Goal: Find specific page/section: Find specific page/section

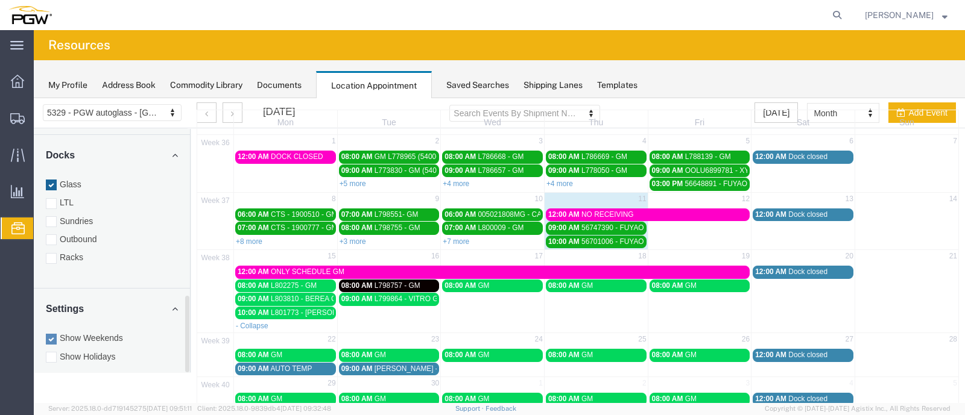
scroll to position [98, 0]
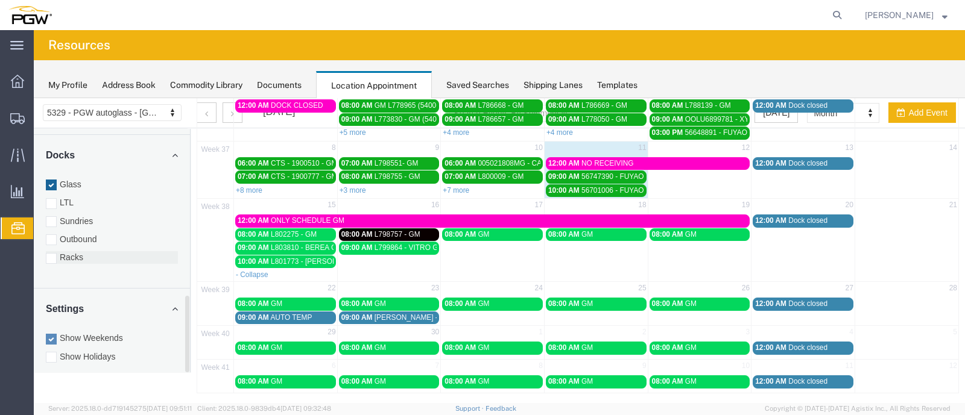
drag, startPoint x: 49, startPoint y: 172, endPoint x: 59, endPoint y: 241, distance: 68.8
click at [49, 180] on div at bounding box center [51, 185] width 11 height 11
click at [34, 98] on input "Glass" at bounding box center [34, 98] width 0 height 0
click at [51, 253] on div at bounding box center [51, 258] width 11 height 11
click at [34, 98] on input "Racks" at bounding box center [34, 98] width 0 height 0
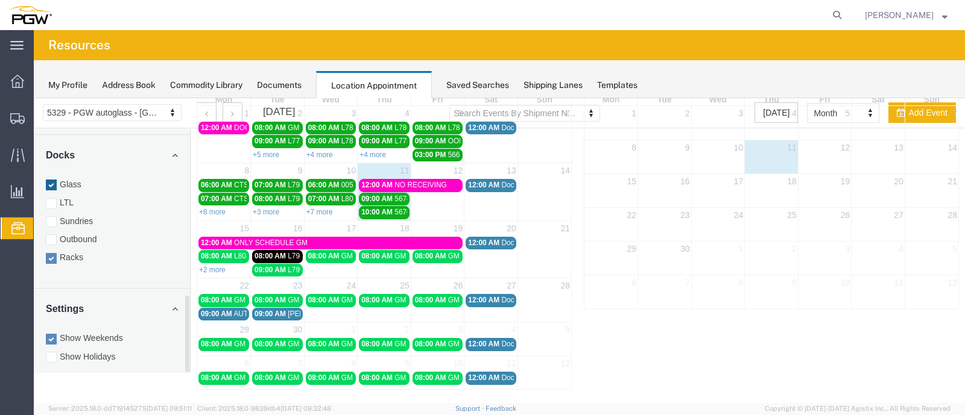
scroll to position [0, 0]
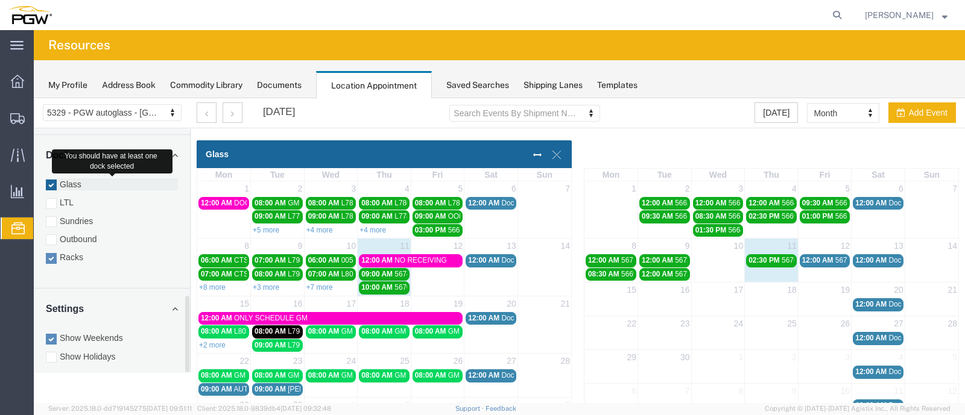
click at [53, 180] on div at bounding box center [51, 185] width 11 height 11
click at [34, 98] on input "Glass" at bounding box center [34, 98] width 0 height 0
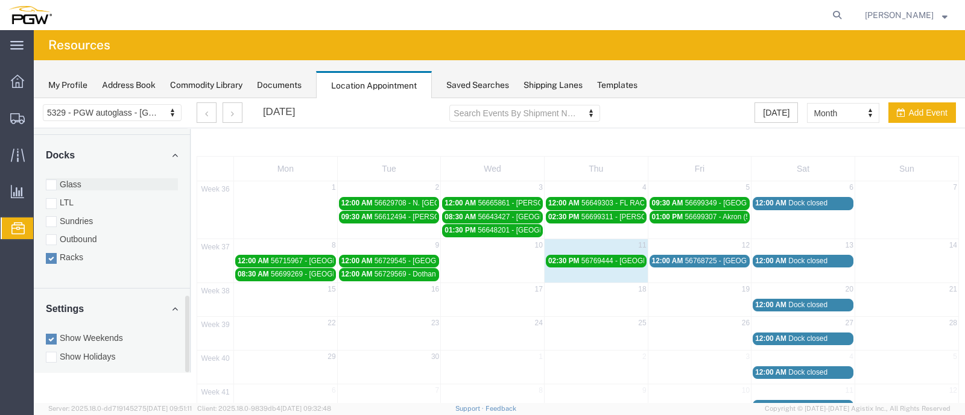
click at [51, 180] on div at bounding box center [51, 185] width 11 height 11
click at [34, 98] on input "Glass" at bounding box center [34, 98] width 0 height 0
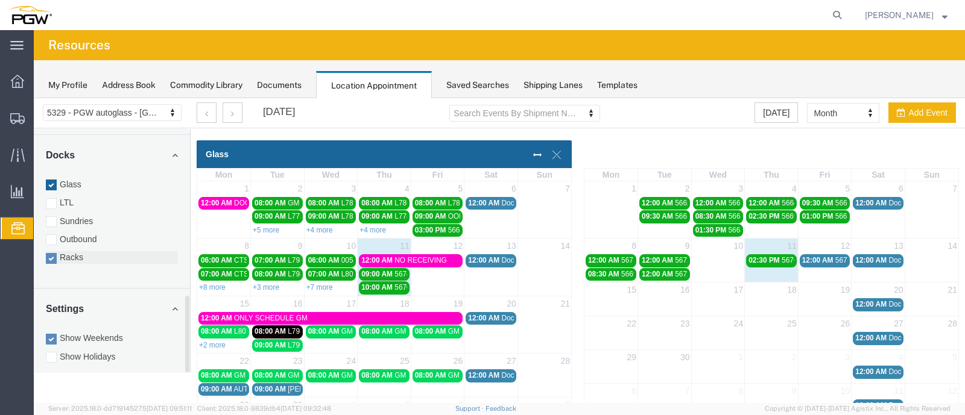
click at [51, 253] on div at bounding box center [51, 258] width 11 height 11
click at [34, 98] on input "Racks" at bounding box center [34, 98] width 0 height 0
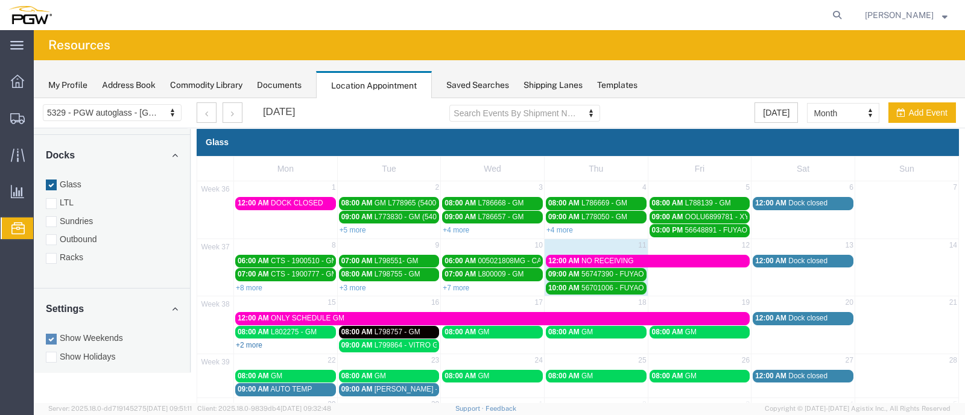
click at [254, 341] on link "+2 more" at bounding box center [249, 345] width 27 height 8
